Goal: Use online tool/utility: Utilize a website feature to perform a specific function

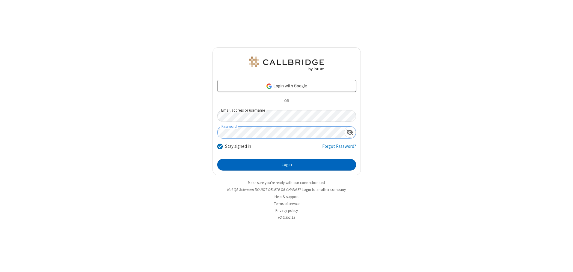
click at [286, 165] on button "Login" at bounding box center [286, 165] width 139 height 12
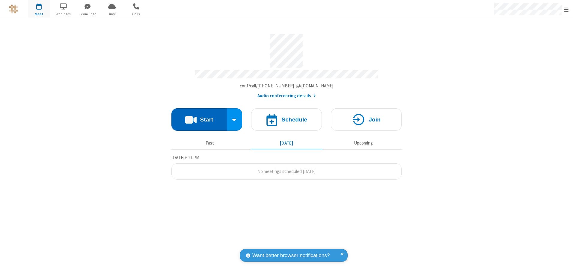
click at [199, 117] on button "Start" at bounding box center [198, 119] width 55 height 22
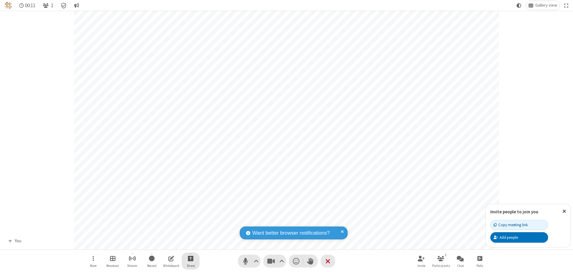
click at [190, 258] on span "Start sharing" at bounding box center [191, 258] width 6 height 7
click at [190, 222] on span "Share additional camera" at bounding box center [194, 223] width 44 height 5
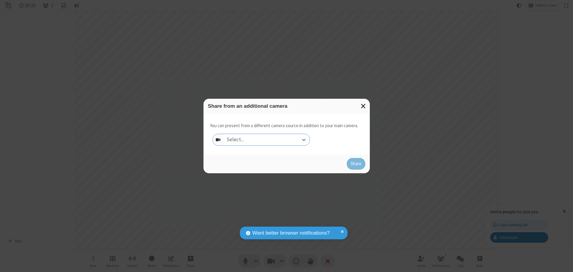
click at [266, 140] on div "Select..." at bounding box center [266, 139] width 86 height 11
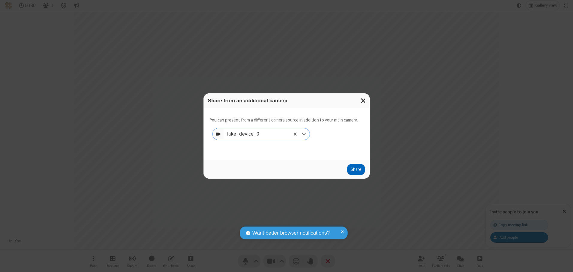
click at [356, 171] on button "Share" at bounding box center [356, 170] width 19 height 12
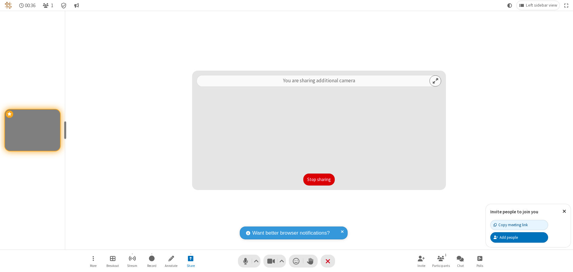
click at [319, 179] on button "Stop sharing" at bounding box center [318, 180] width 31 height 12
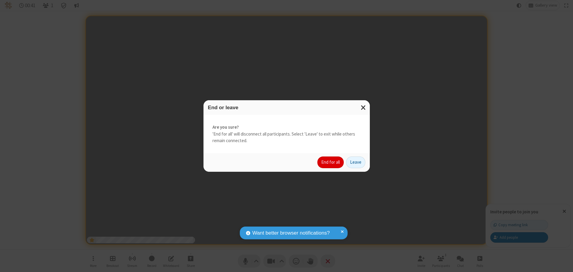
click at [331, 162] on button "End for all" at bounding box center [330, 163] width 26 height 12
